Goal: Check status: Check status

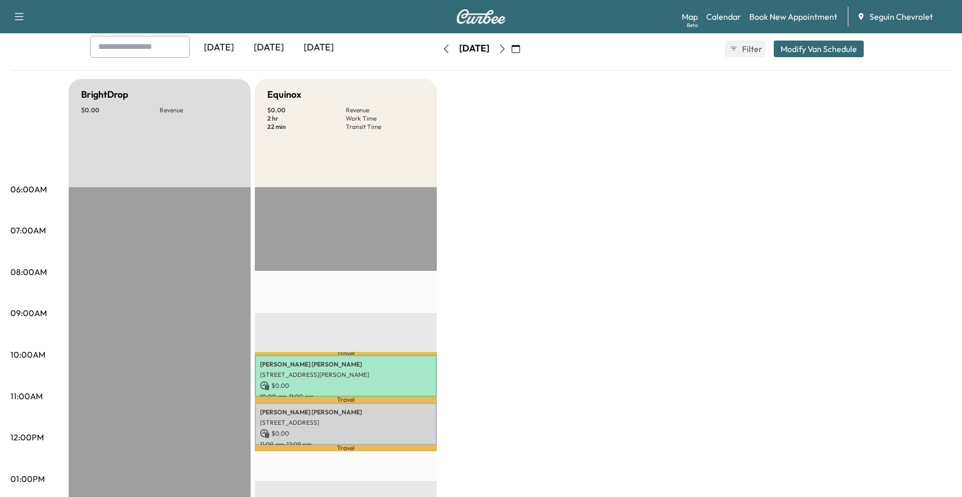
scroll to position [52, 0]
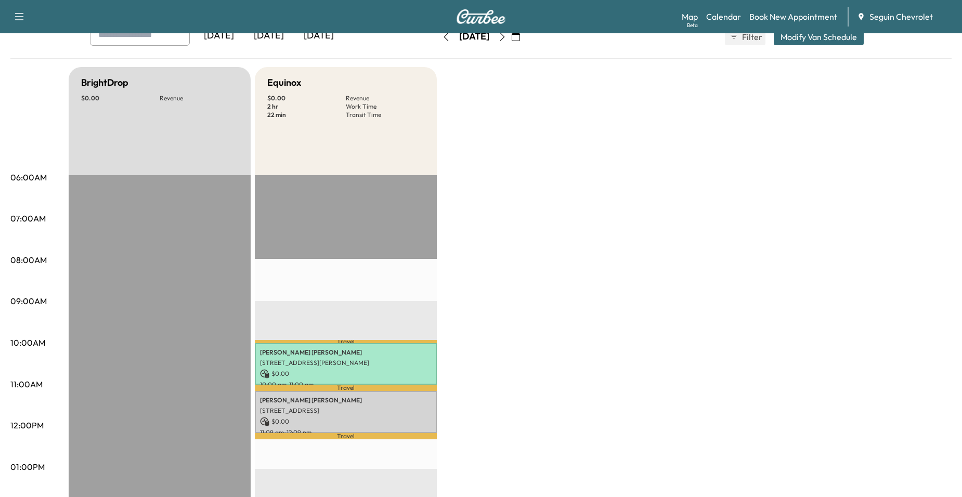
scroll to position [104, 0]
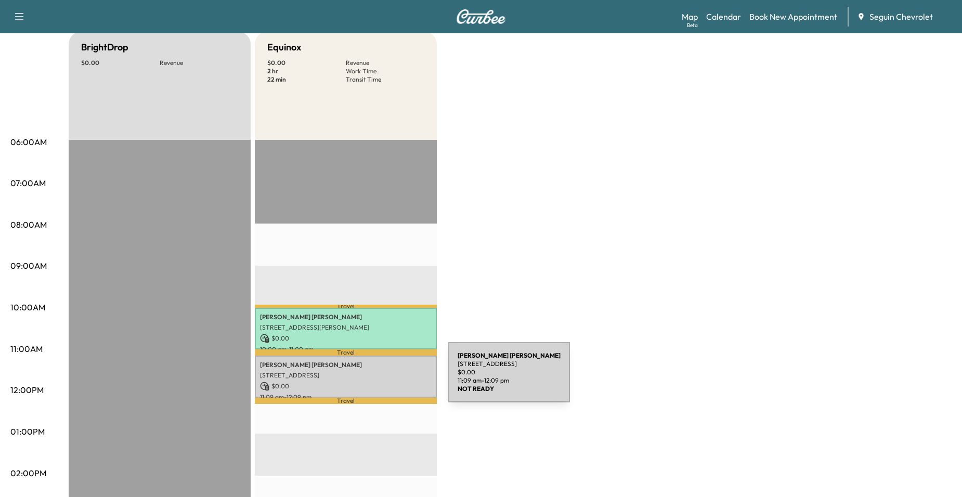
click at [370, 379] on div "[PERSON_NAME] [STREET_ADDRESS] $ 0.00 11:09 am - 12:09 pm" at bounding box center [346, 377] width 182 height 42
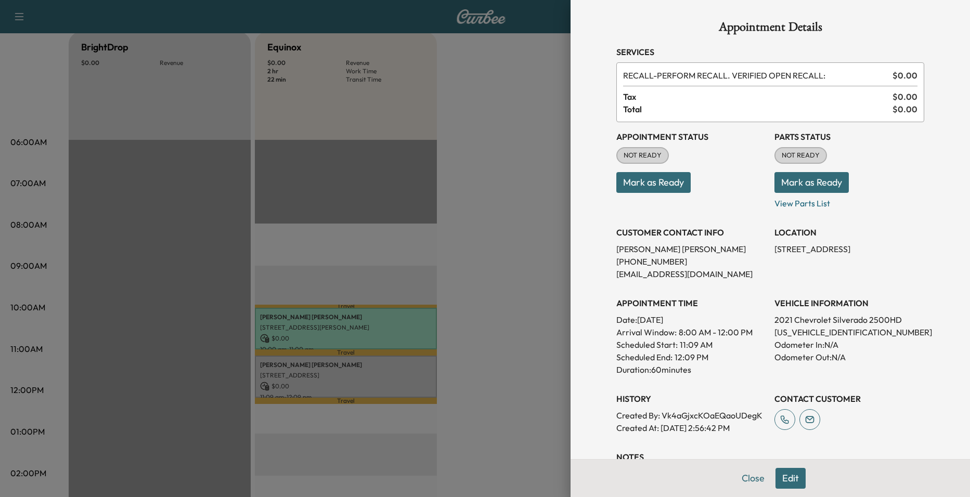
click at [423, 288] on div at bounding box center [485, 248] width 970 height 497
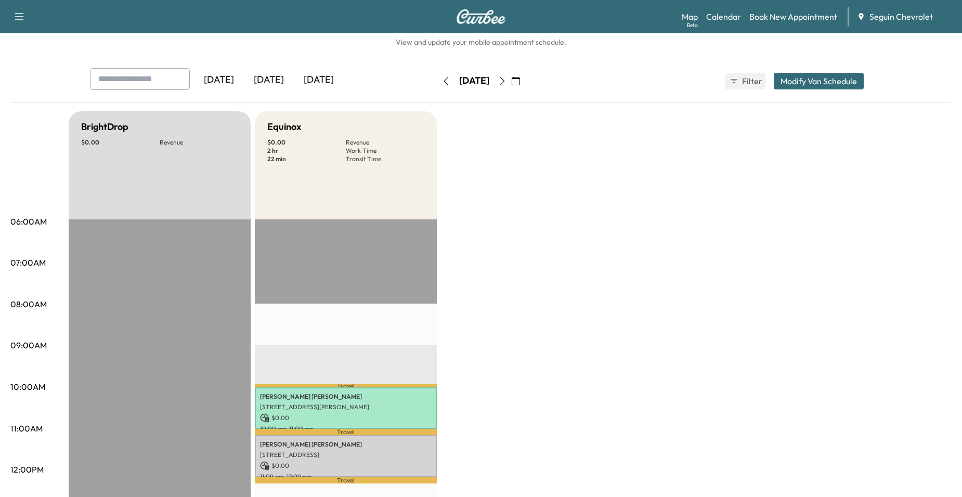
scroll to position [0, 0]
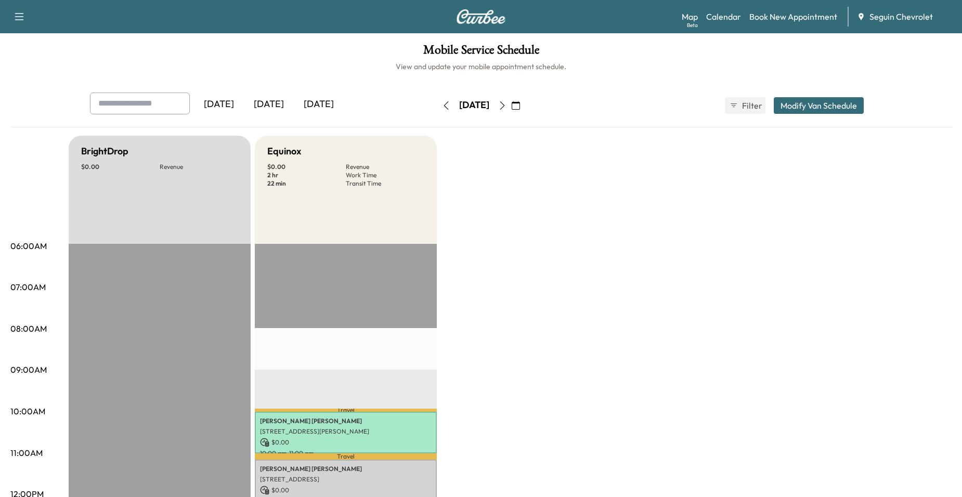
click at [507, 102] on icon "button" at bounding box center [502, 105] width 8 height 8
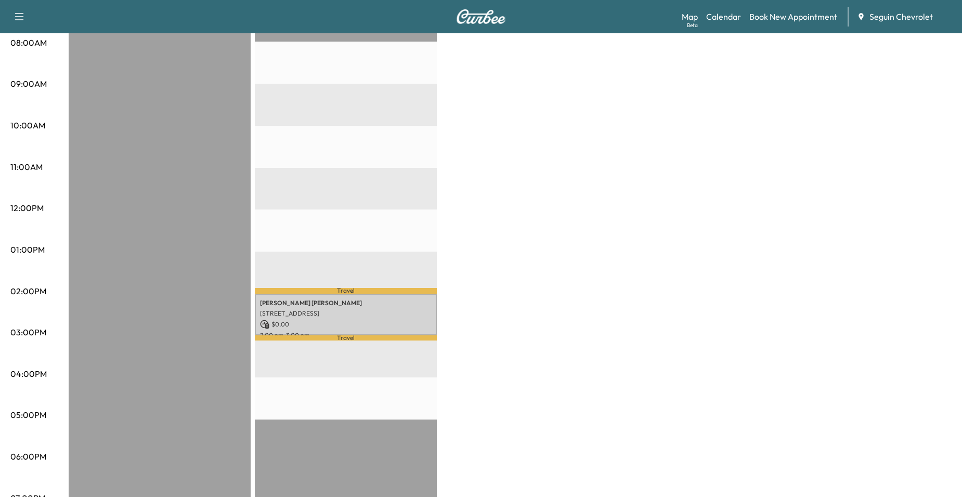
scroll to position [312, 0]
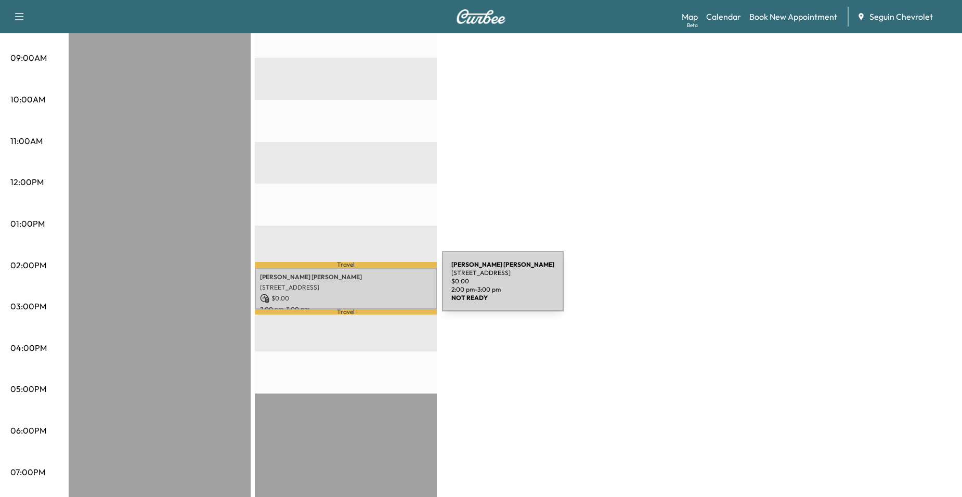
click at [364, 287] on p "[STREET_ADDRESS]" at bounding box center [346, 288] width 172 height 8
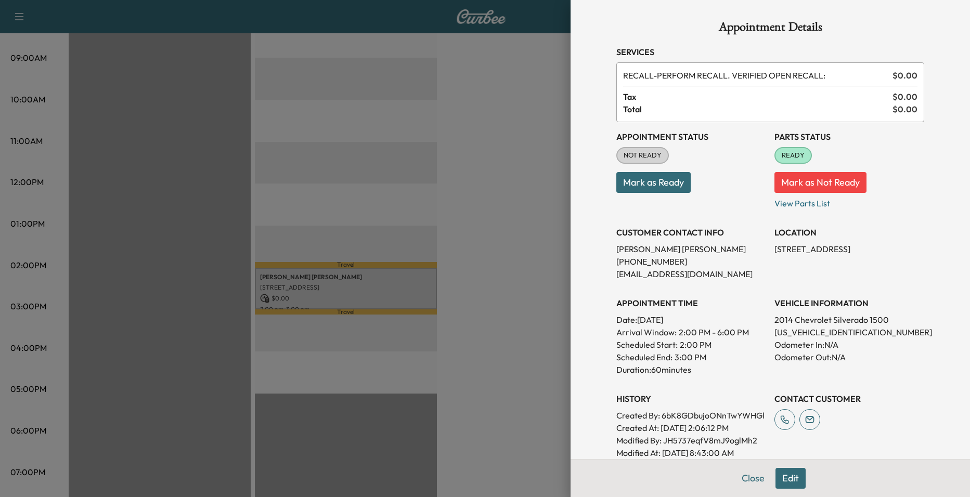
click at [374, 221] on div at bounding box center [485, 248] width 970 height 497
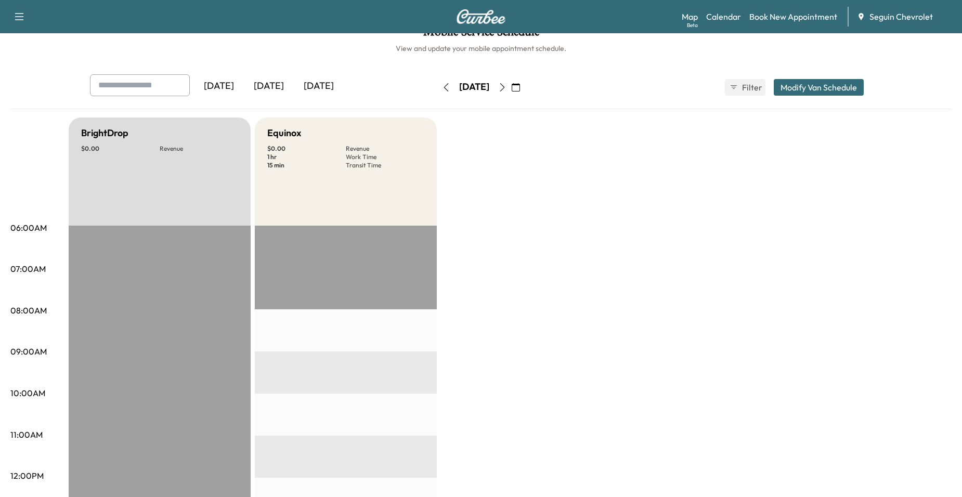
scroll to position [0, 0]
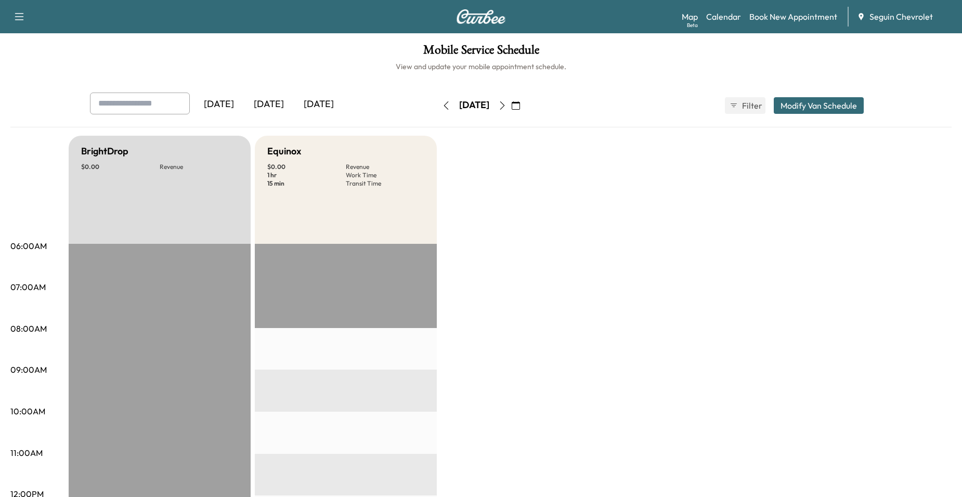
click at [442, 108] on icon "button" at bounding box center [446, 105] width 8 height 8
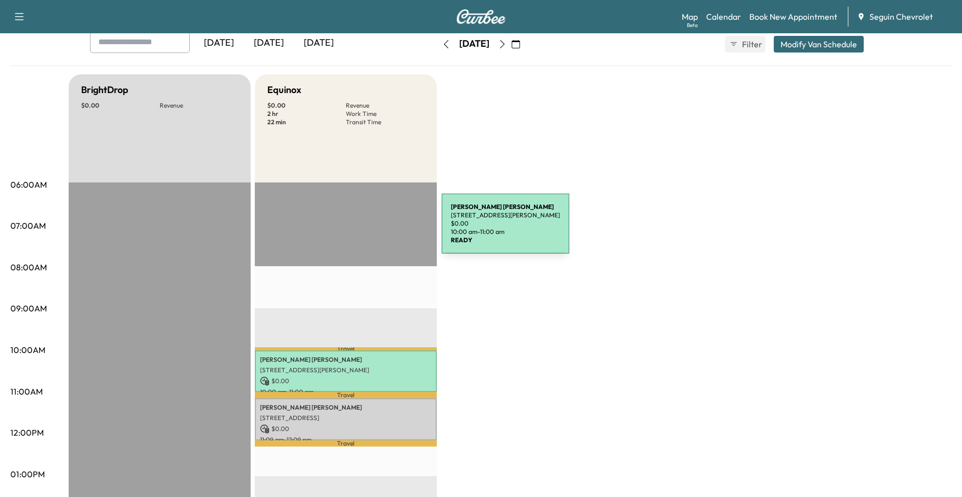
scroll to position [52, 0]
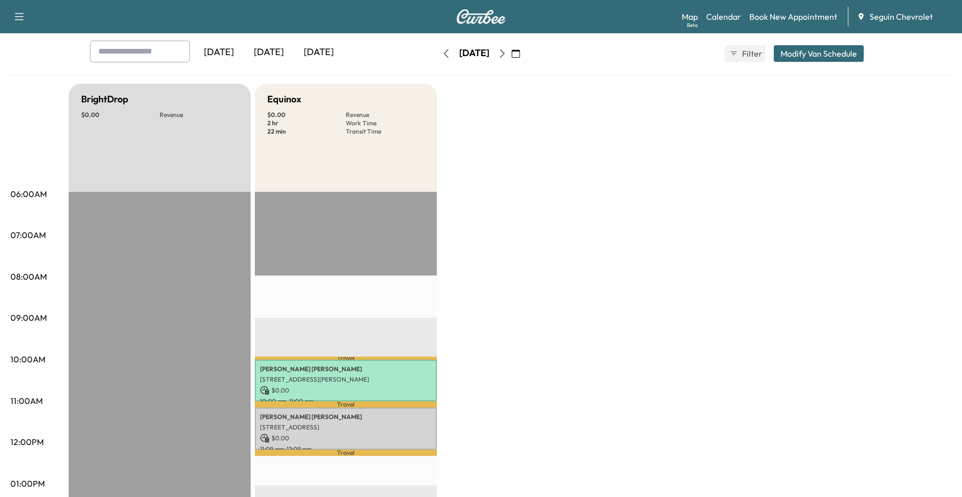
click at [438, 57] on button "button" at bounding box center [447, 53] width 18 height 17
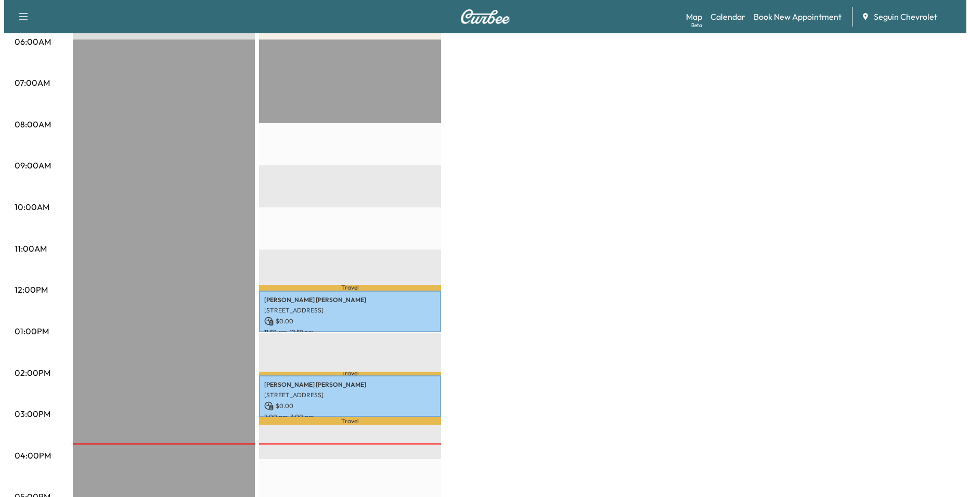
scroll to position [208, 0]
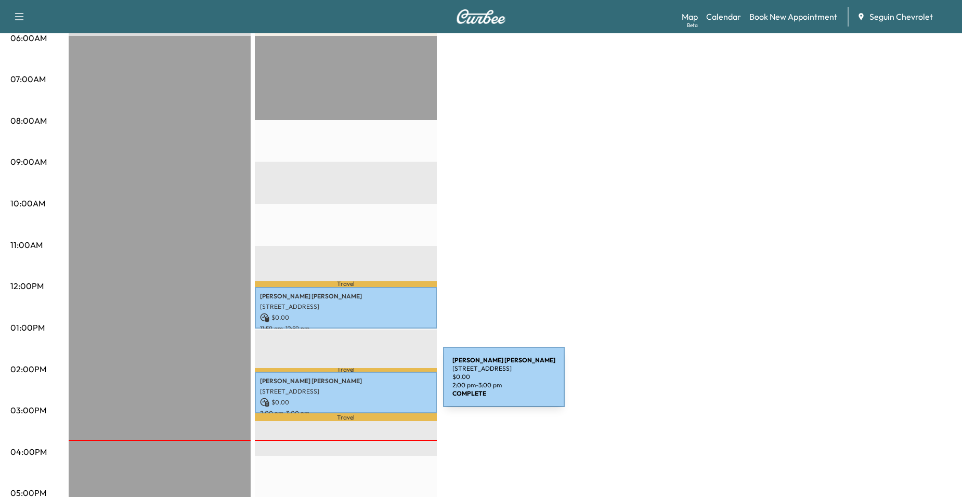
click at [365, 388] on p "[STREET_ADDRESS]" at bounding box center [346, 392] width 172 height 8
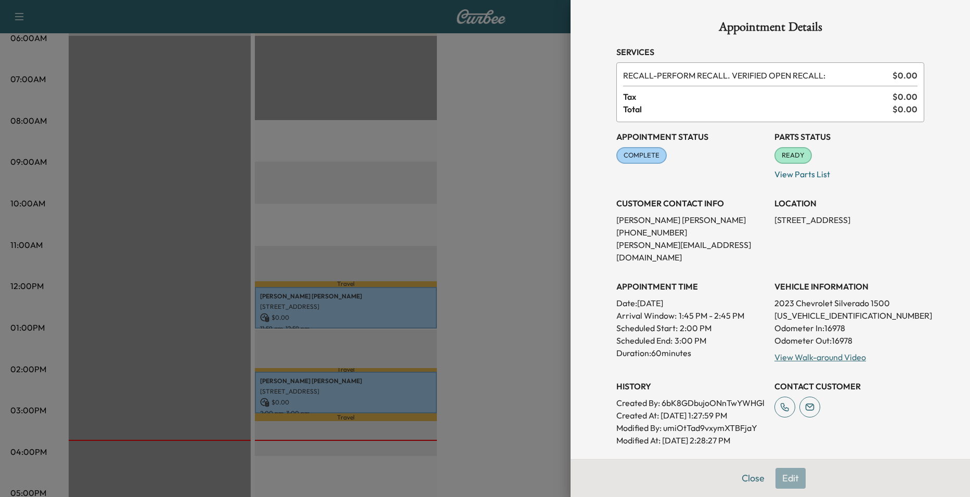
click at [381, 314] on div at bounding box center [485, 248] width 970 height 497
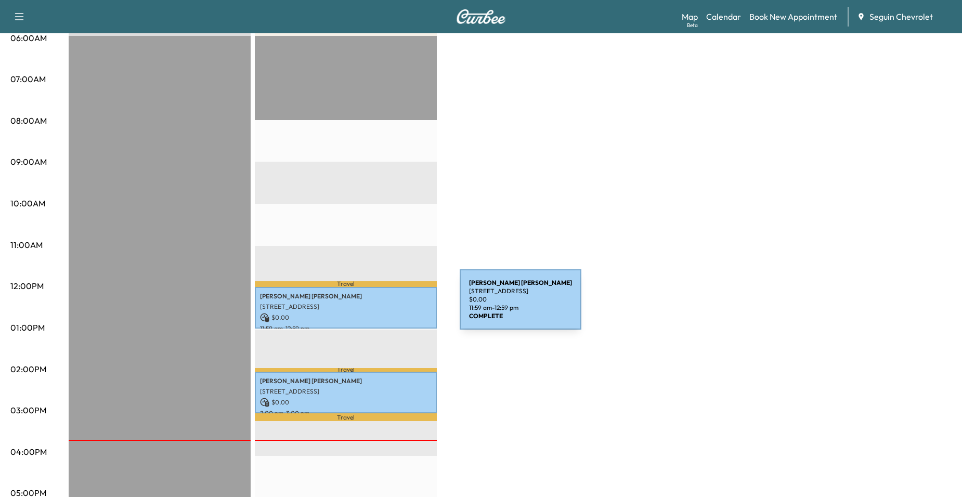
click at [382, 306] on p "[STREET_ADDRESS]" at bounding box center [346, 307] width 172 height 8
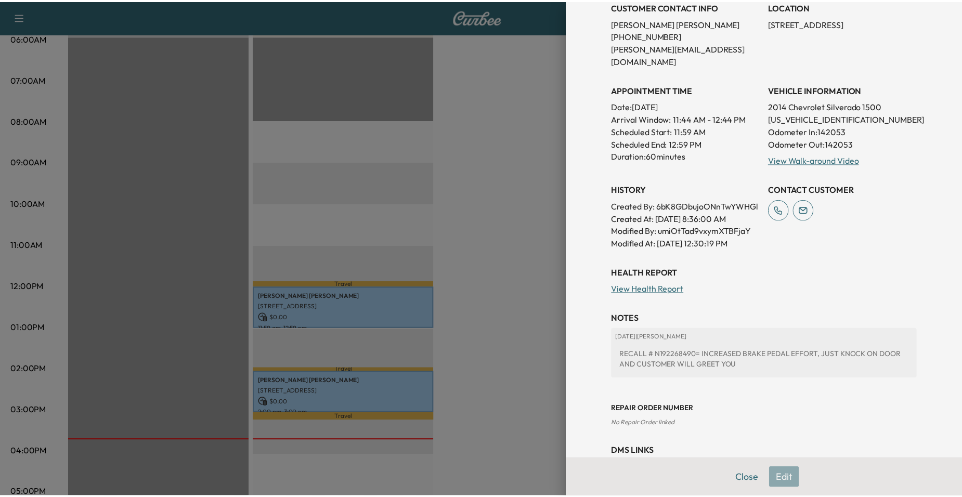
scroll to position [235, 0]
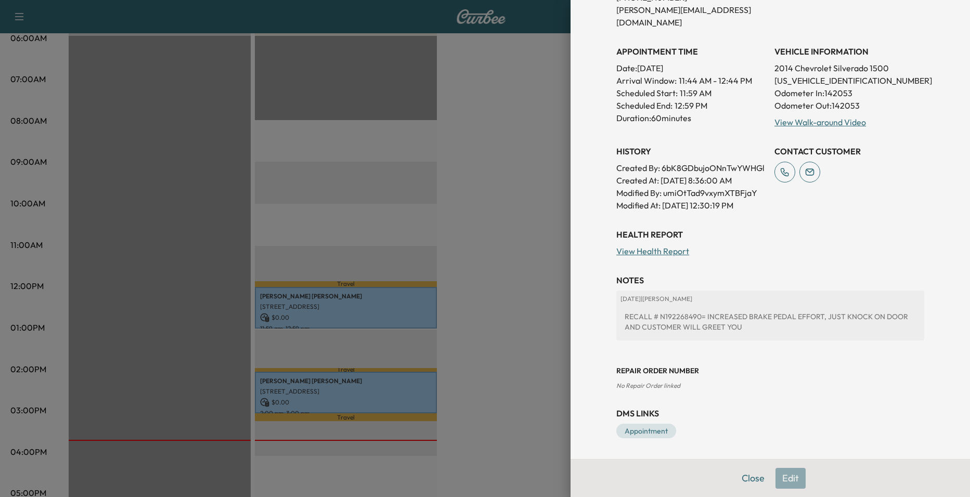
click at [544, 260] on div at bounding box center [485, 248] width 970 height 497
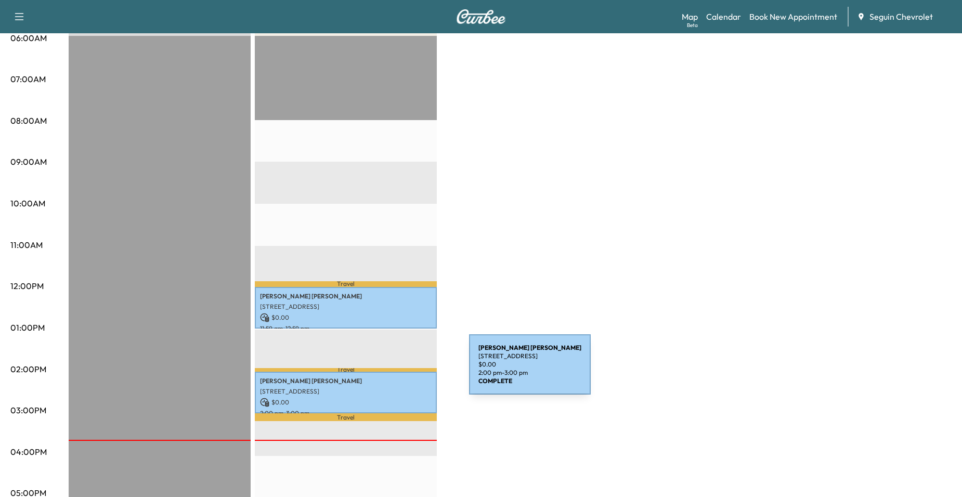
click at [387, 382] on div "[PERSON_NAME] [STREET_ADDRESS][PERSON_NAME] $ 0.00 2:00 pm - 3:00 pm" at bounding box center [346, 393] width 182 height 42
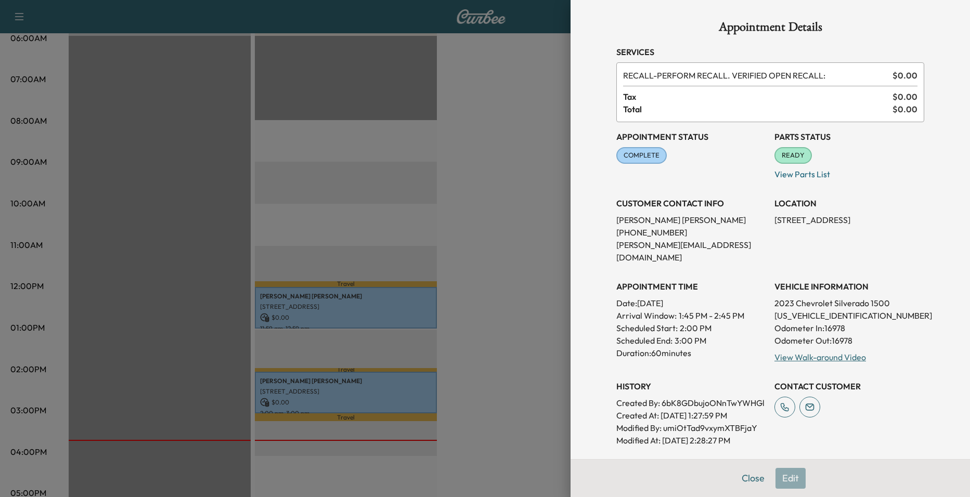
click at [502, 319] on div at bounding box center [485, 248] width 970 height 497
